Goal: Navigation & Orientation: Find specific page/section

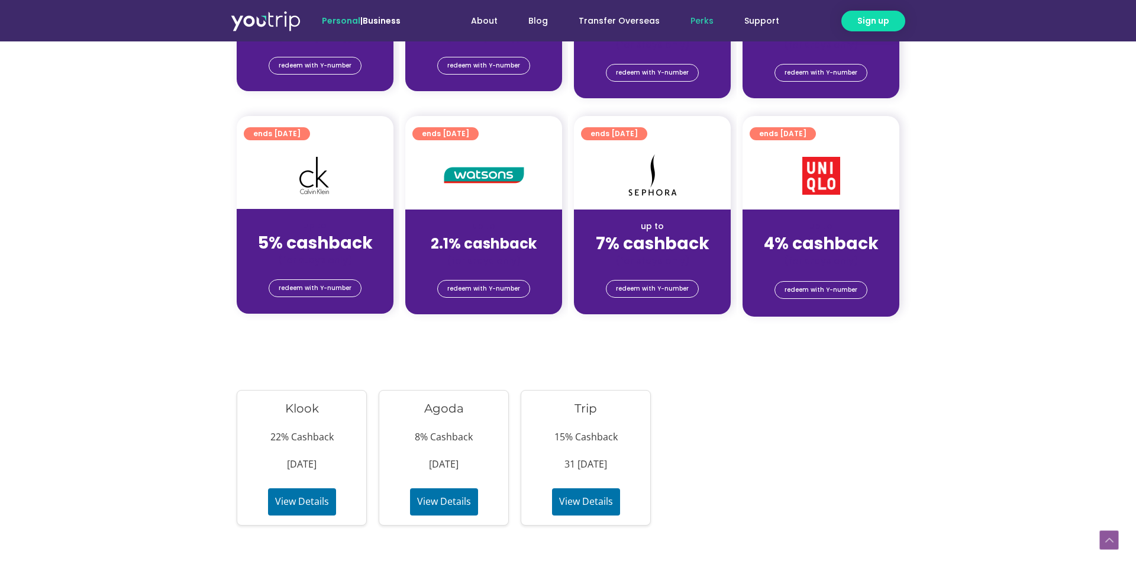
scroll to position [935, 0]
